Goal: Transaction & Acquisition: Download file/media

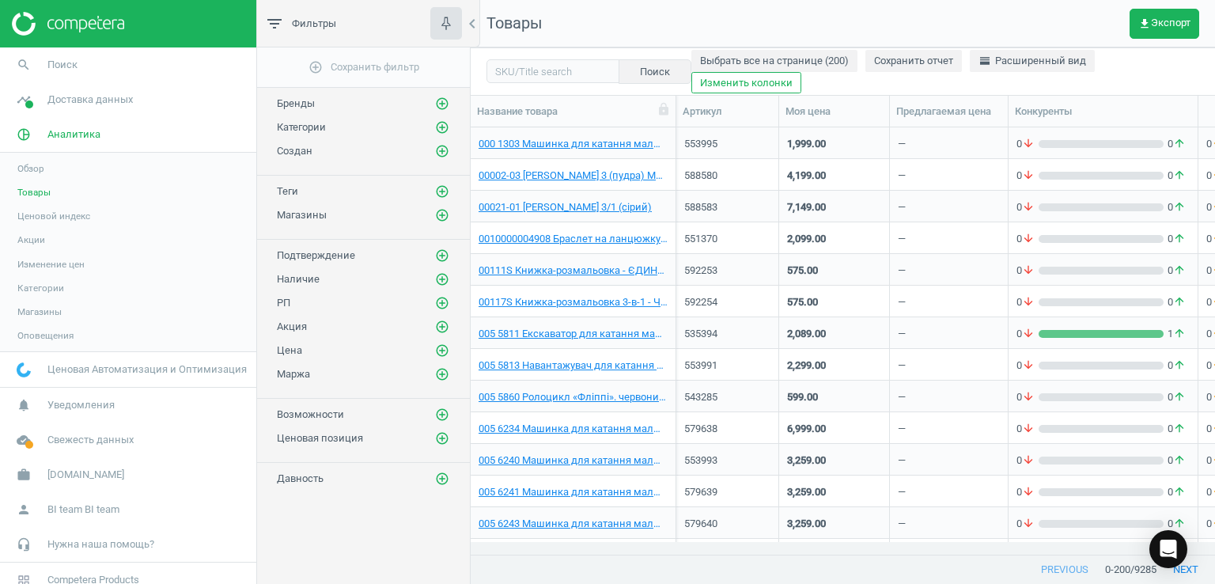
click at [70, 96] on span "Доставка данных" at bounding box center [89, 100] width 85 height 14
drag, startPoint x: 42, startPoint y: 225, endPoint x: 193, endPoint y: 223, distance: 151.1
click at [43, 225] on span "Магазины" at bounding box center [39, 229] width 44 height 13
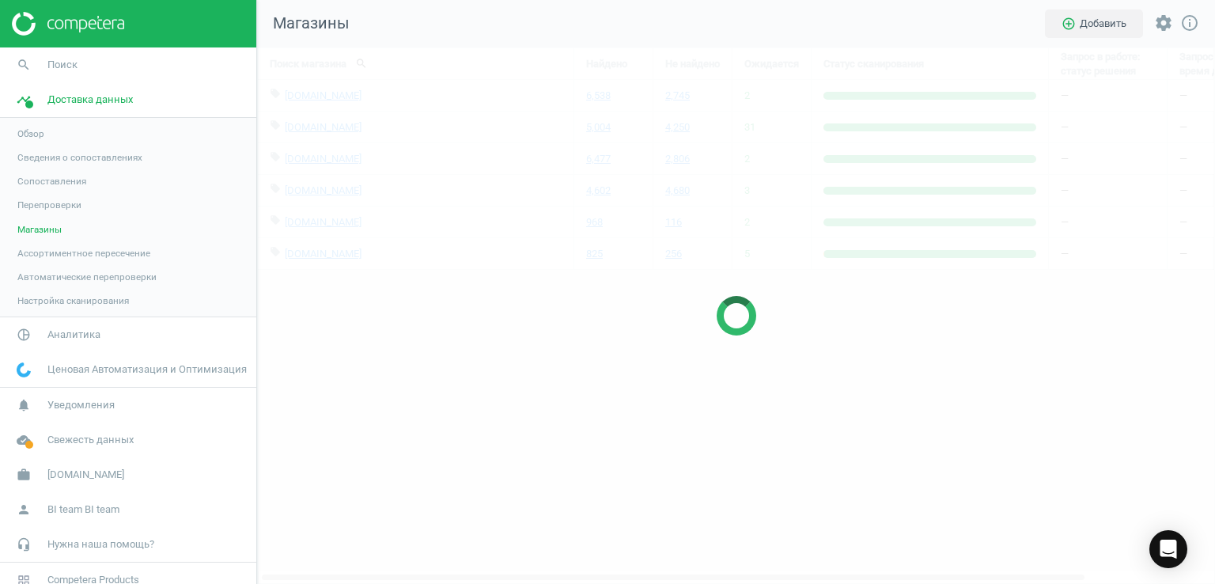
scroll to position [560, 982]
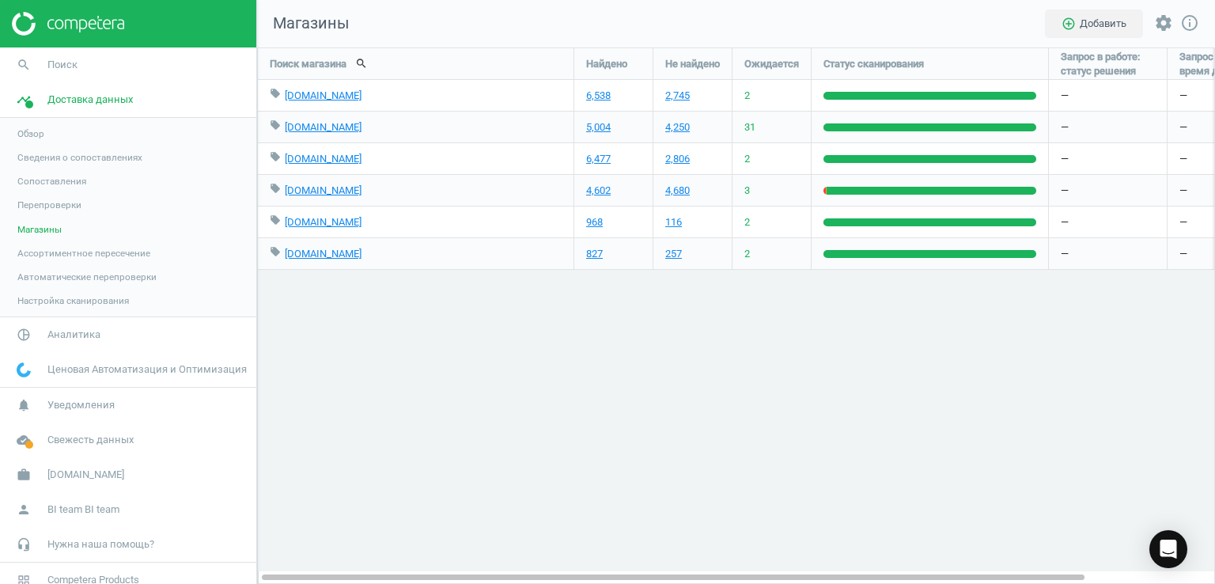
click at [66, 343] on link "pie_chart_outlined Аналитика" at bounding box center [128, 334] width 256 height 35
click at [49, 191] on link "Товары" at bounding box center [128, 192] width 256 height 24
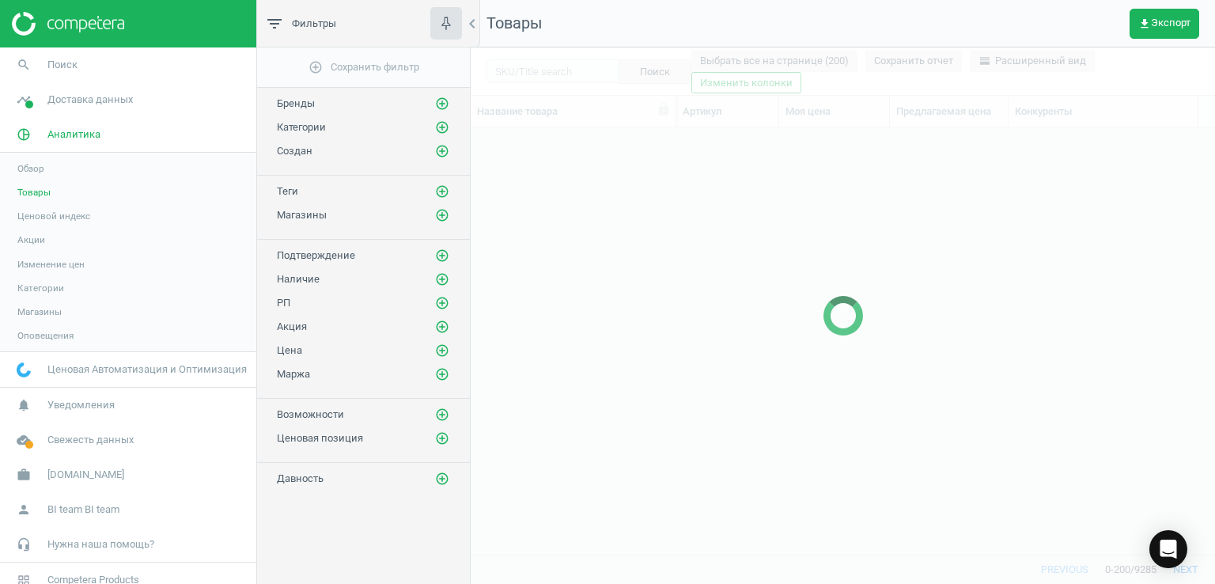
scroll to position [403, 732]
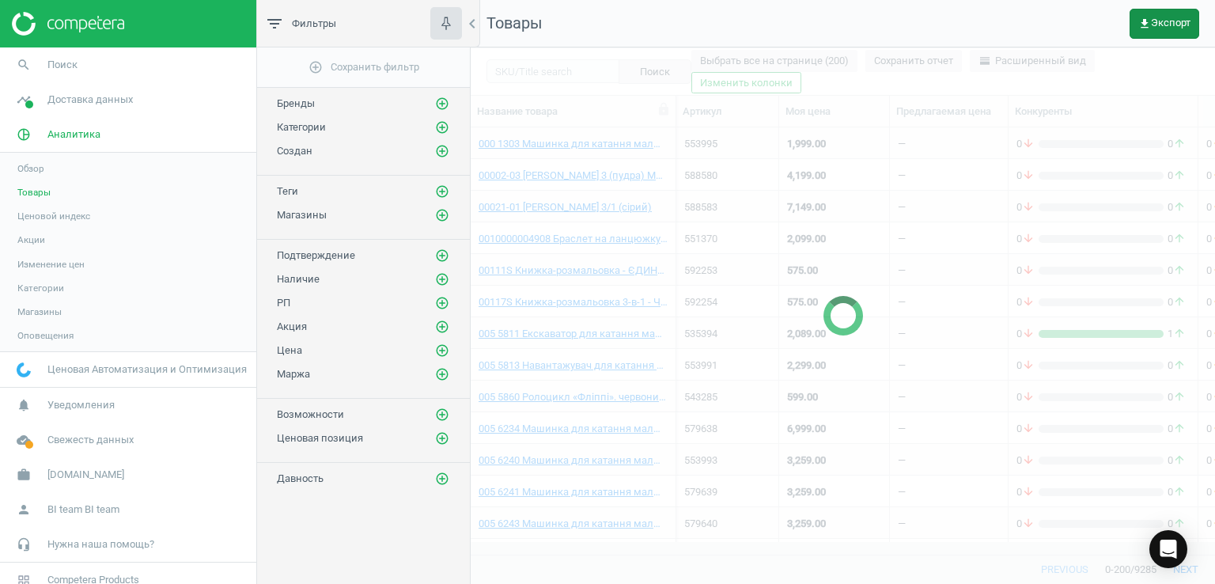
click at [1177, 23] on span "get_app Экспорт" at bounding box center [1164, 23] width 52 height 13
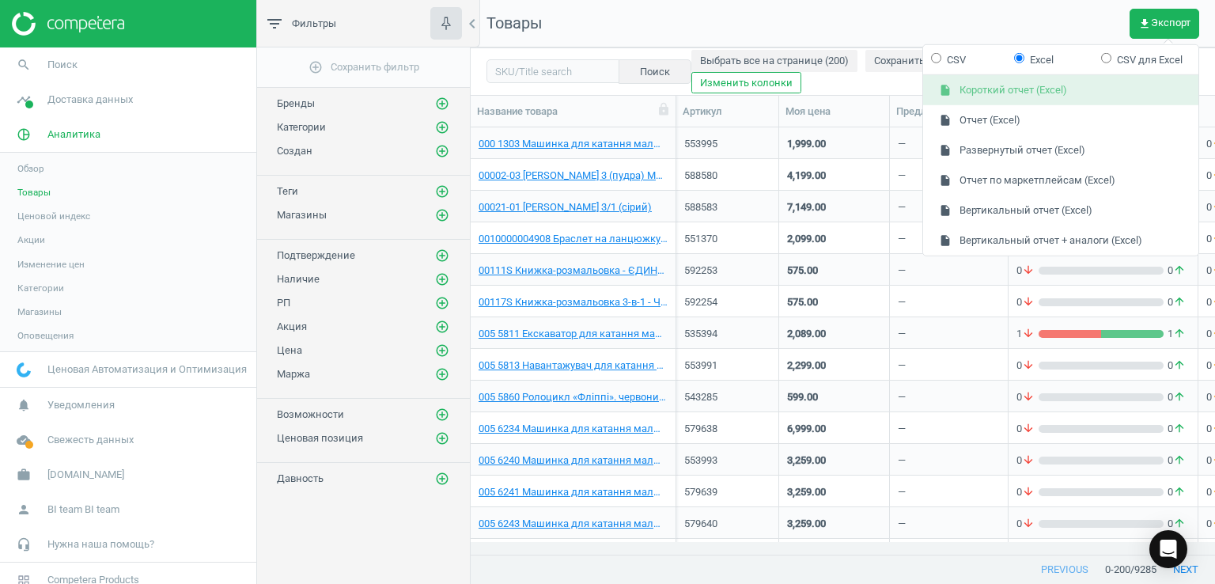
click at [1017, 100] on button "insert_drive_file Короткий отчет (Excel)" at bounding box center [1060, 90] width 275 height 30
